Goal: Information Seeking & Learning: Check status

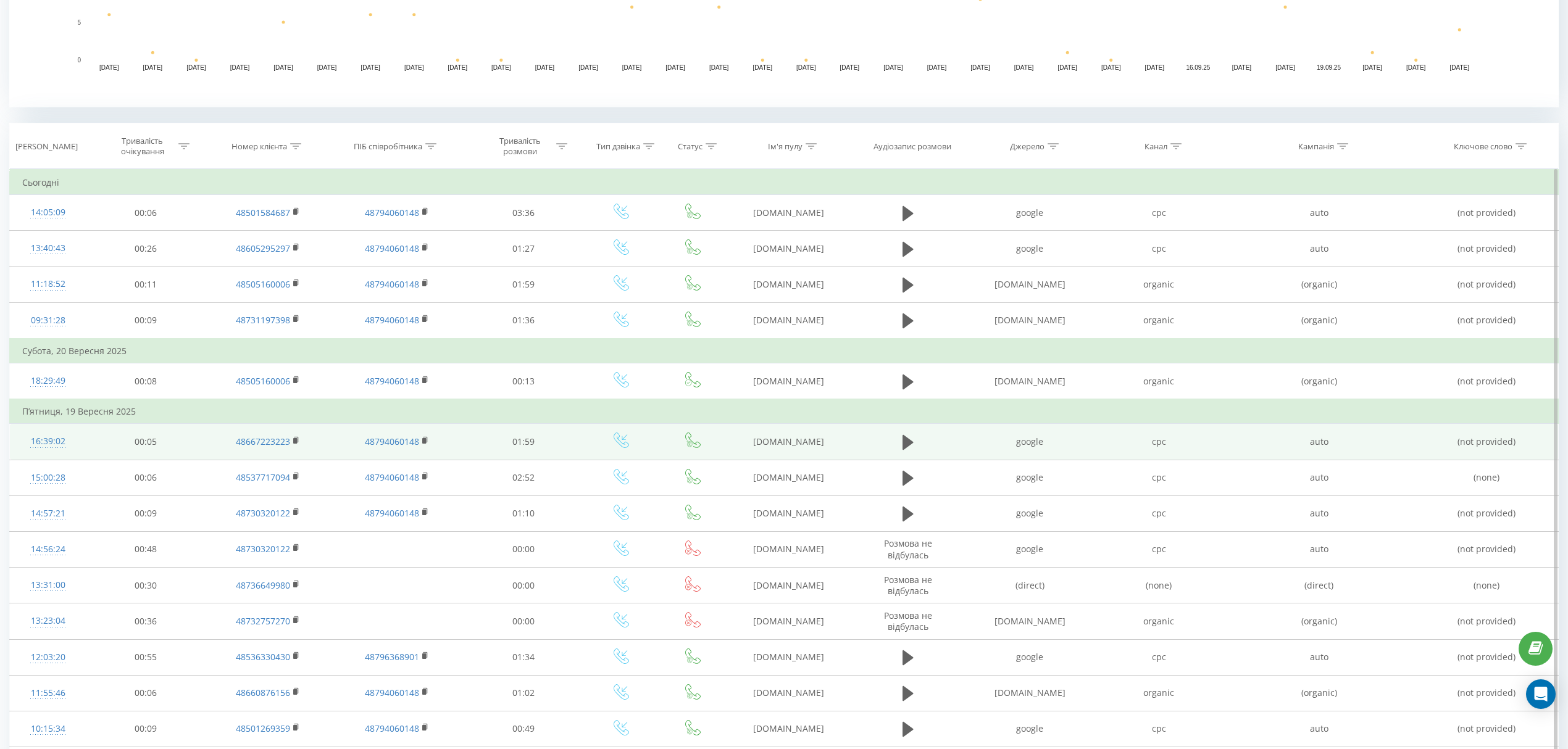
scroll to position [411, 0]
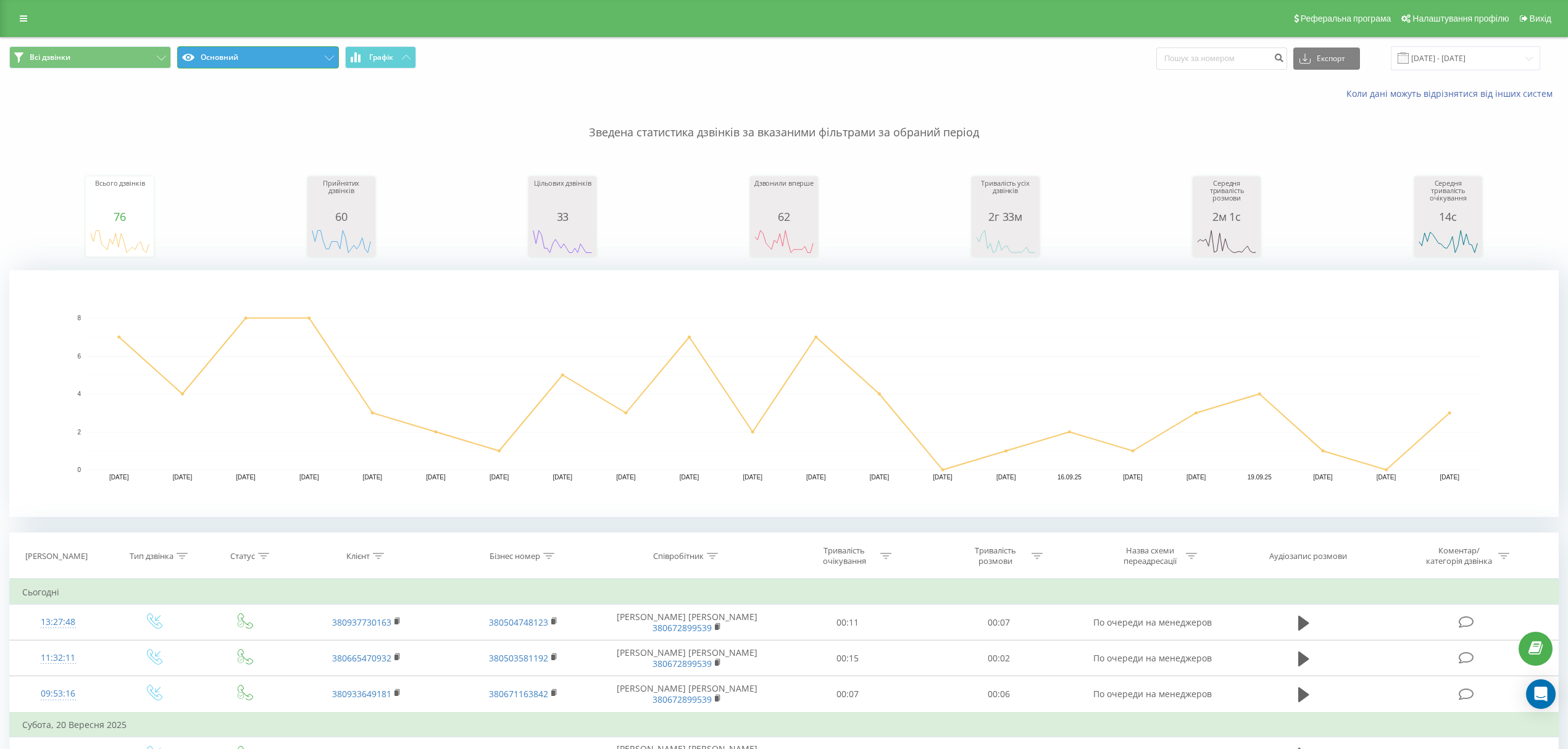
click at [222, 57] on button "Основний" at bounding box center [258, 57] width 162 height 22
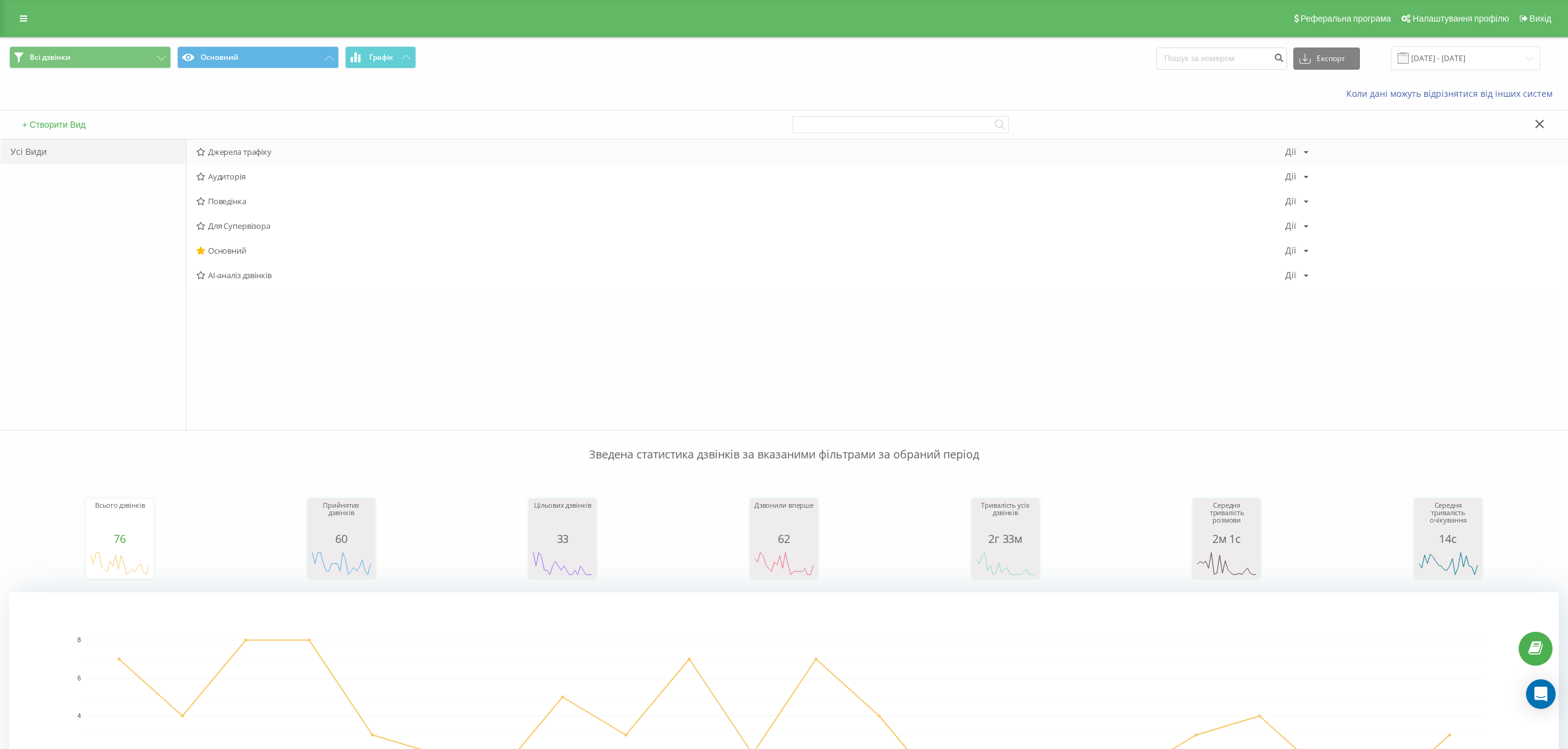
click at [228, 151] on span "Джерела трафіку" at bounding box center [741, 152] width 1089 height 9
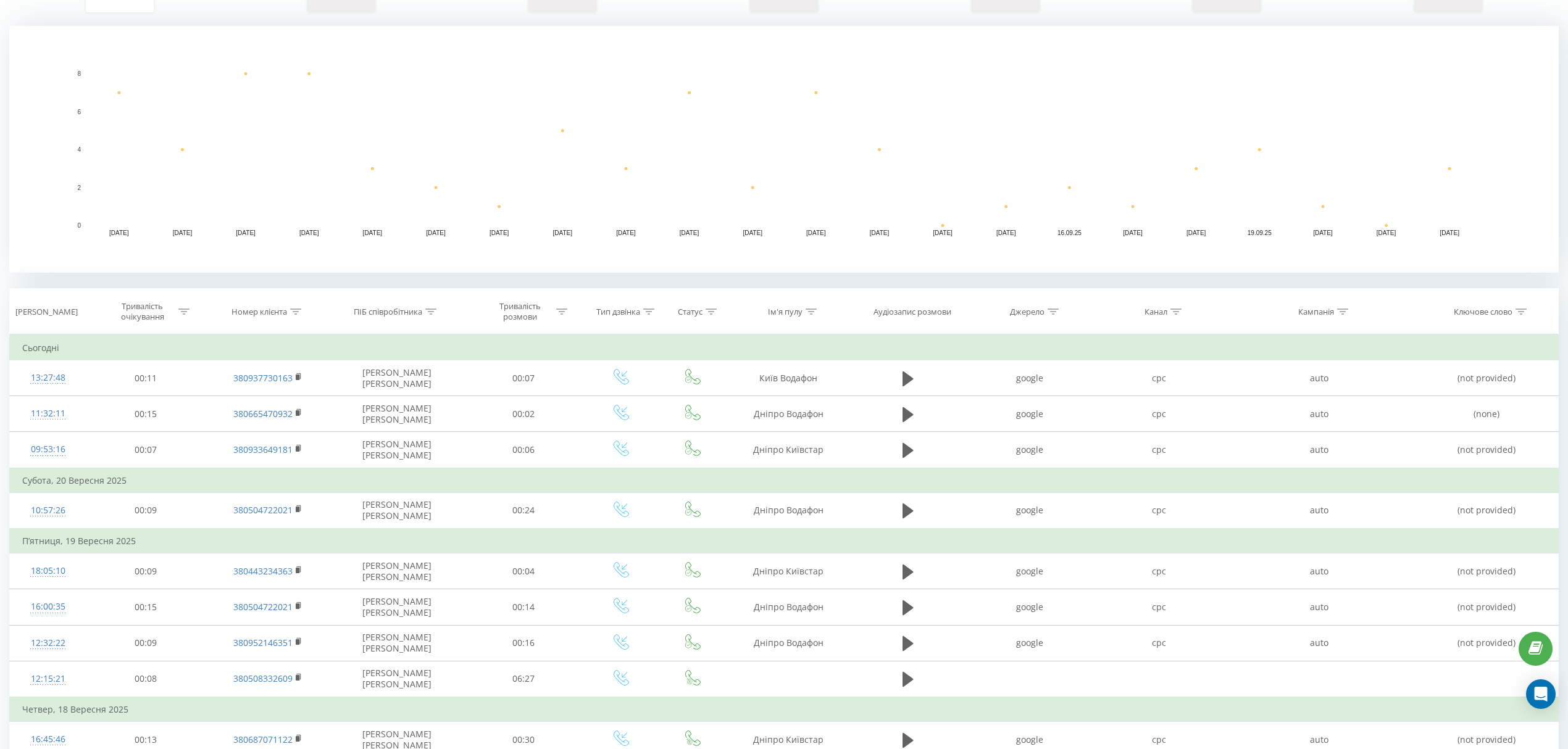
scroll to position [245, 0]
